Goal: Task Accomplishment & Management: Use online tool/utility

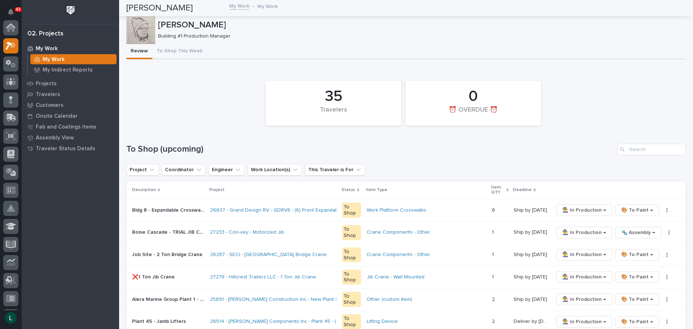
scroll to position [18, 0]
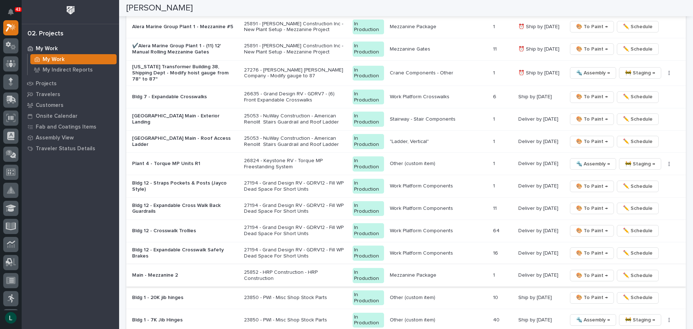
click at [584, 272] on span "🎨 To Paint →" at bounding box center [592, 275] width 32 height 9
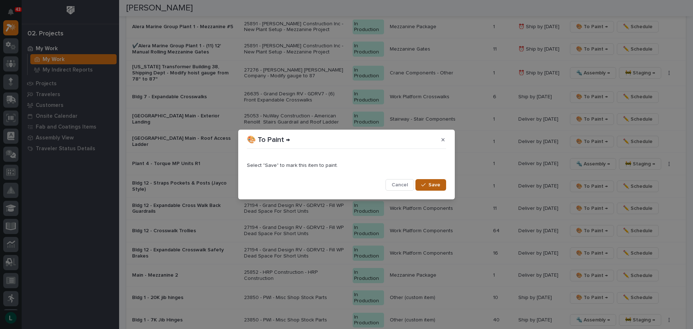
click at [433, 184] on span "Save" at bounding box center [435, 185] width 12 height 7
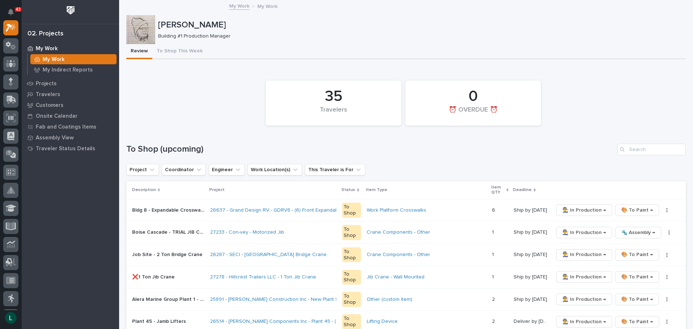
scroll to position [36, 0]
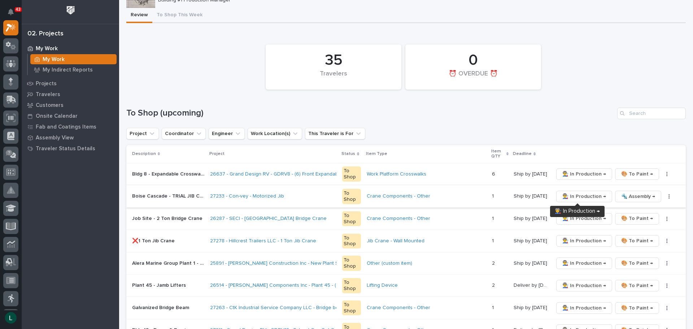
click at [573, 196] on span "👨‍🏭 In Production →" at bounding box center [585, 196] width 44 height 9
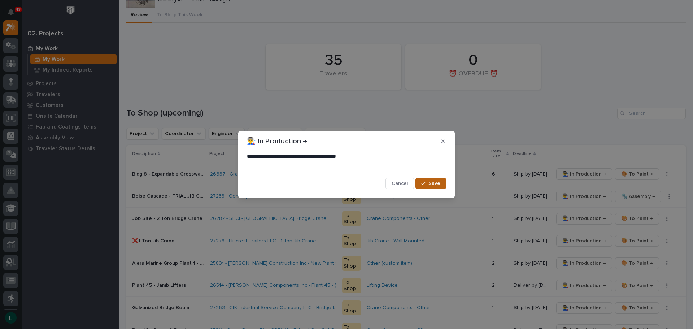
click at [434, 182] on span "Save" at bounding box center [435, 183] width 12 height 7
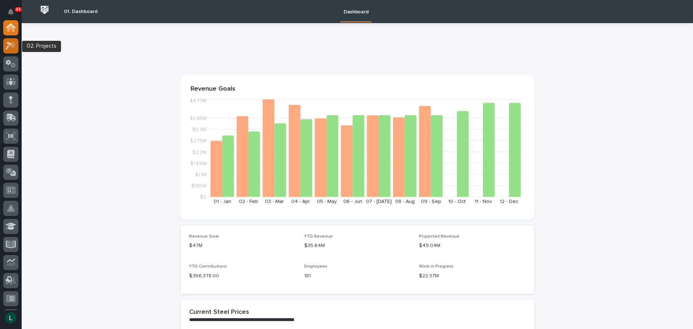
click at [10, 42] on icon at bounding box center [11, 46] width 10 height 8
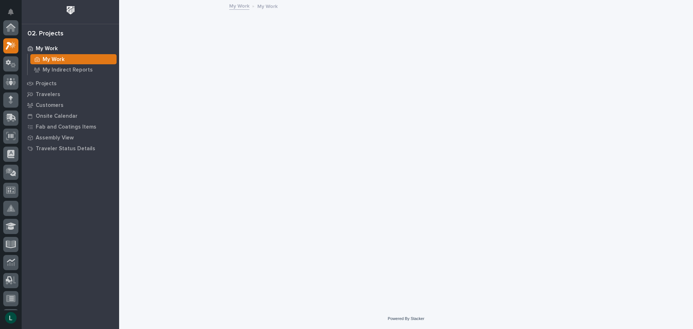
scroll to position [18, 0]
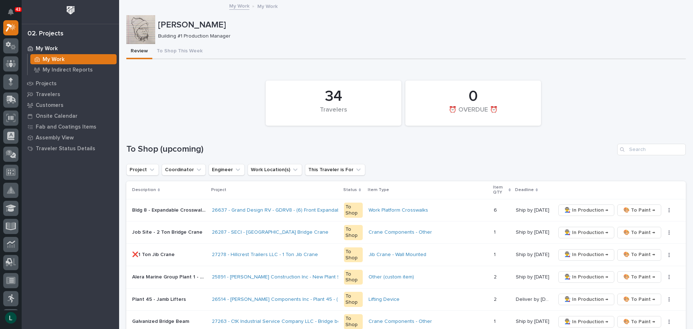
click at [31, 48] on icon at bounding box center [30, 48] width 5 height 5
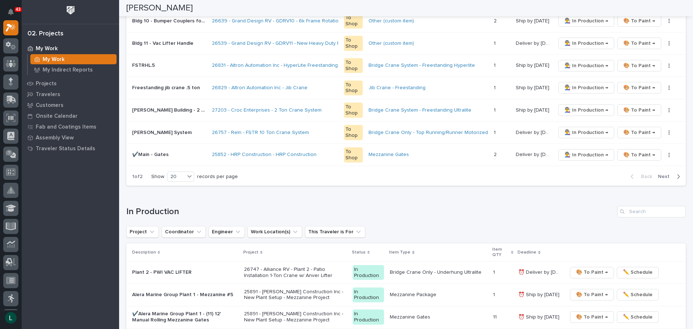
scroll to position [506, 0]
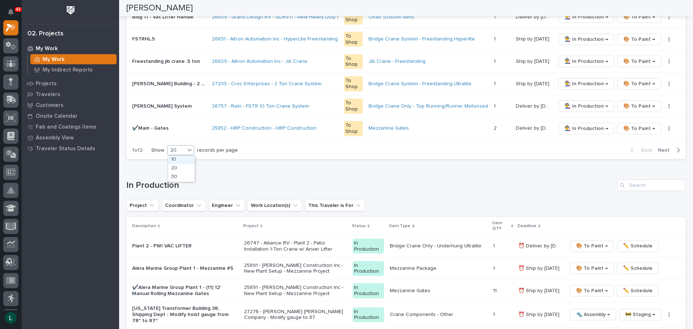
click at [178, 147] on div "20" at bounding box center [176, 151] width 17 height 8
click at [180, 176] on div "30" at bounding box center [181, 177] width 26 height 9
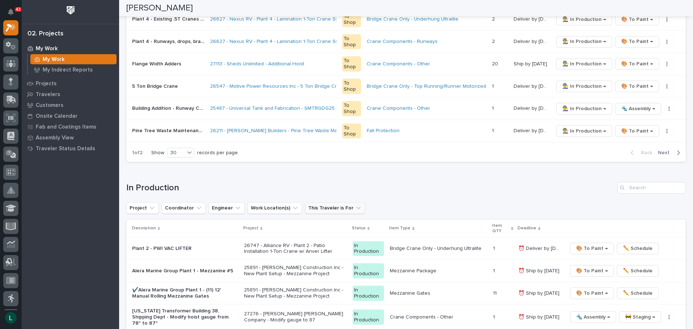
scroll to position [722, 0]
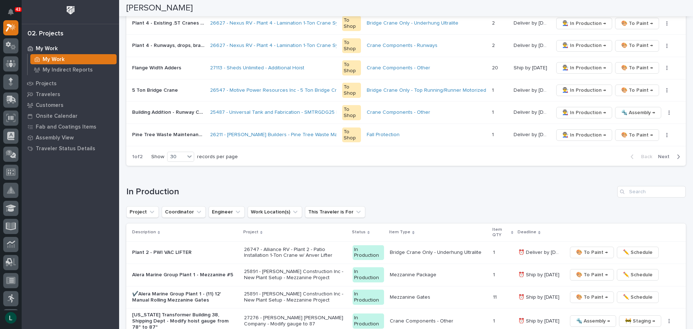
click at [677, 155] on icon "button" at bounding box center [678, 156] width 3 height 7
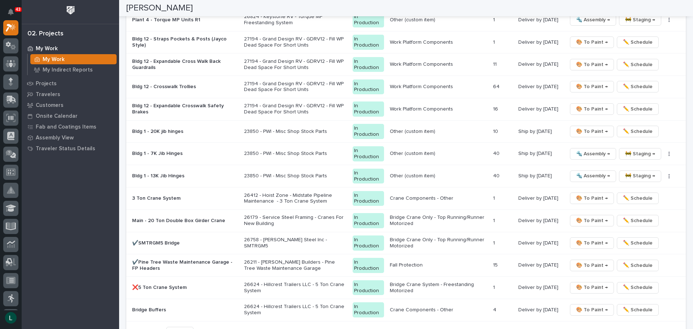
scroll to position [577, 0]
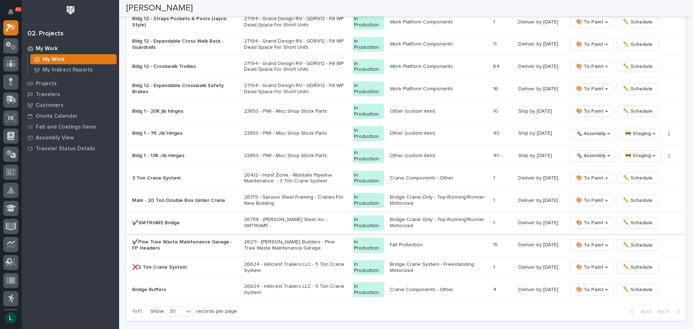
click at [595, 219] on span "🎨 To Paint →" at bounding box center [592, 223] width 32 height 9
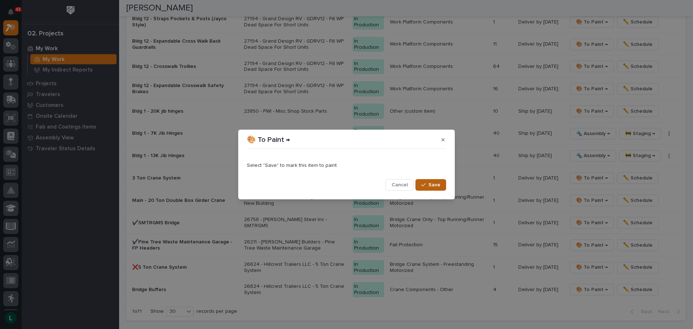
click at [429, 185] on span "Save" at bounding box center [435, 185] width 12 height 7
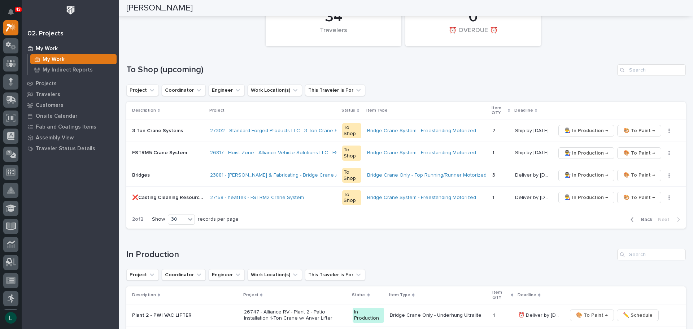
scroll to position [96, 0]
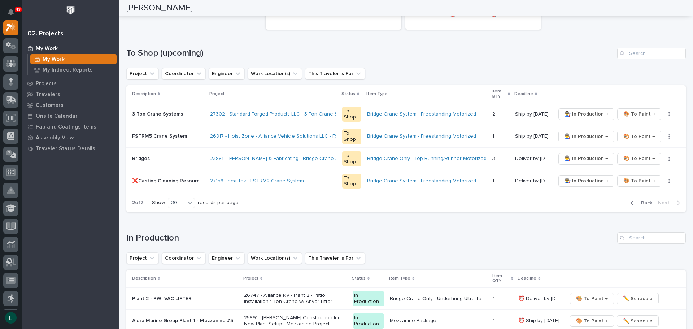
click at [631, 202] on icon "button" at bounding box center [632, 203] width 3 height 7
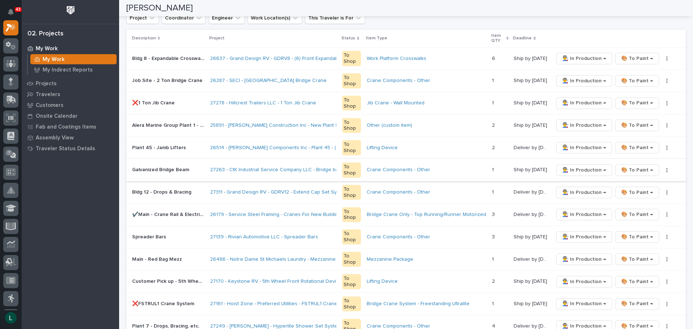
scroll to position [60, 0]
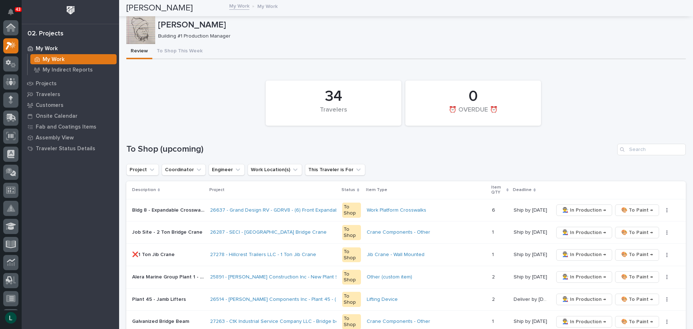
scroll to position [18, 0]
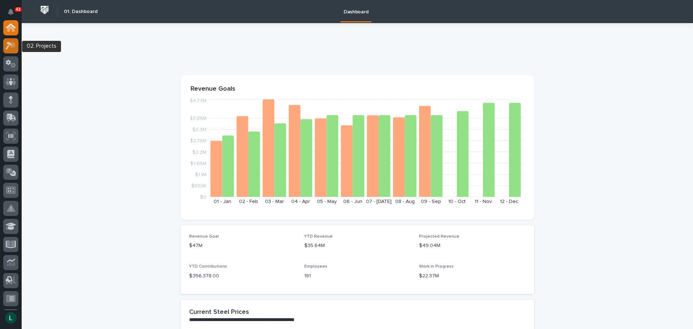
click at [13, 45] on icon at bounding box center [13, 44] width 6 height 7
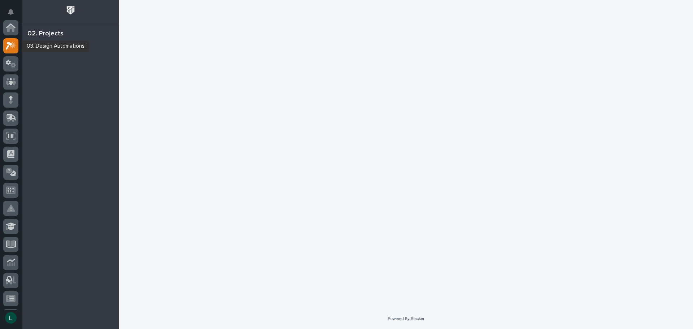
scroll to position [18, 0]
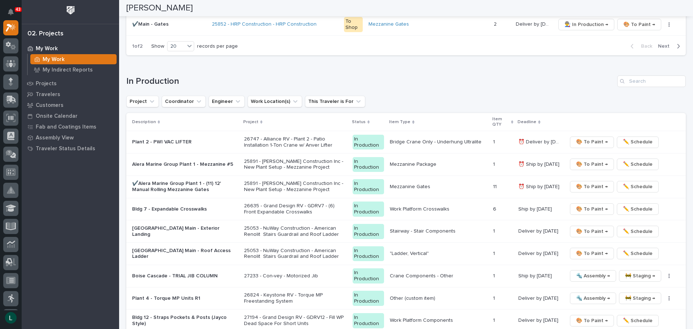
scroll to position [614, 0]
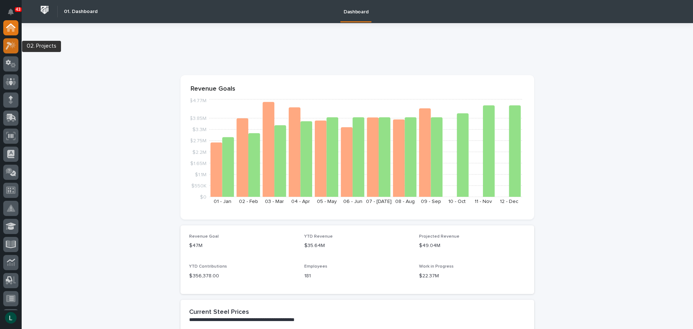
click at [10, 44] on icon at bounding box center [9, 46] width 7 height 8
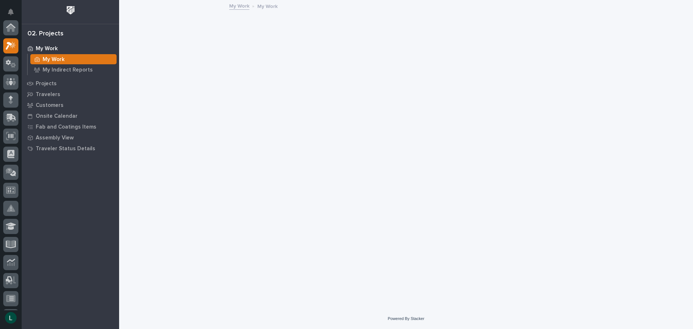
scroll to position [18, 0]
